Goal: Transaction & Acquisition: Register for event/course

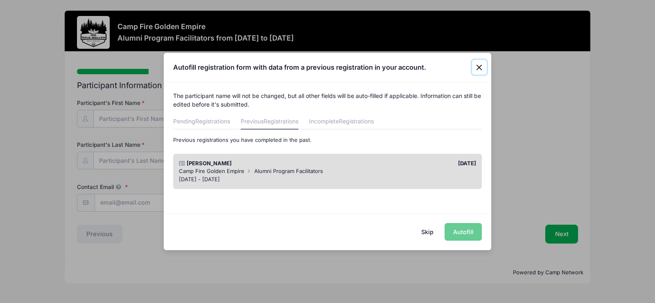
click at [478, 68] on button "Close" at bounding box center [479, 67] width 15 height 15
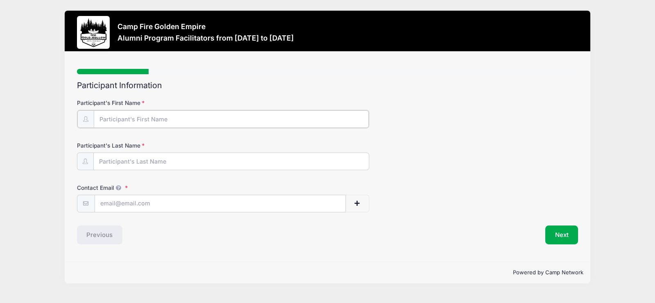
click at [115, 122] on input "Participant's First Name" at bounding box center [231, 119] width 275 height 18
type input "[PERSON_NAME]"
click at [107, 162] on input "Participant's Last Name" at bounding box center [231, 161] width 275 height 18
type input "Buccholz"
click at [106, 207] on input "Contact Email" at bounding box center [220, 203] width 251 height 18
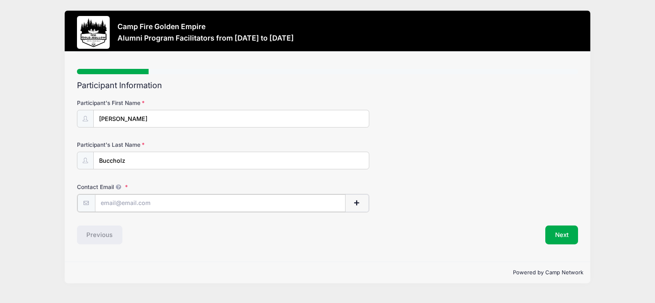
click at [106, 204] on input "Contact Email" at bounding box center [220, 203] width 251 height 18
type input "[EMAIL_ADDRESS][DOMAIN_NAME]"
click at [569, 231] on button "Next" at bounding box center [561, 233] width 33 height 19
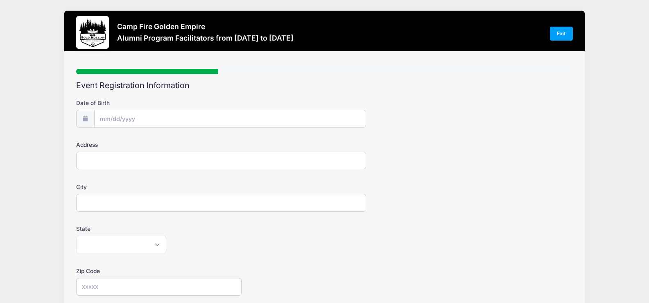
click at [106, 156] on input "Address" at bounding box center [220, 160] width 289 height 18
type input "[STREET_ADDRESS][PERSON_NAME]"
click at [97, 200] on input "City" at bounding box center [220, 203] width 289 height 18
type input "Fairfax"
click at [84, 245] on select "[US_STATE] [US_STATE] [US_STATE] [US_STATE] [US_STATE] Armed Forces Africa Arme…" at bounding box center [121, 244] width 90 height 18
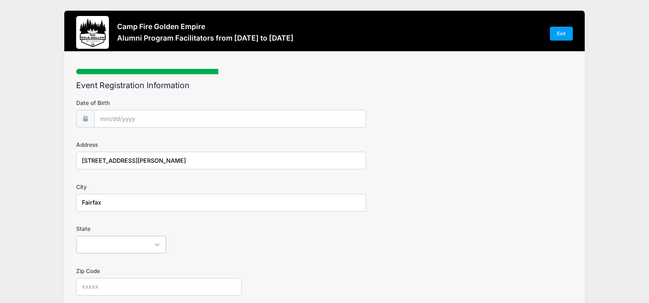
select select "CA"
click at [76, 235] on select "[US_STATE] [US_STATE] [US_STATE] [US_STATE] [US_STATE] Armed Forces Africa Arme…" at bounding box center [121, 244] width 90 height 18
click at [90, 288] on input "Zip Code" at bounding box center [158, 287] width 165 height 18
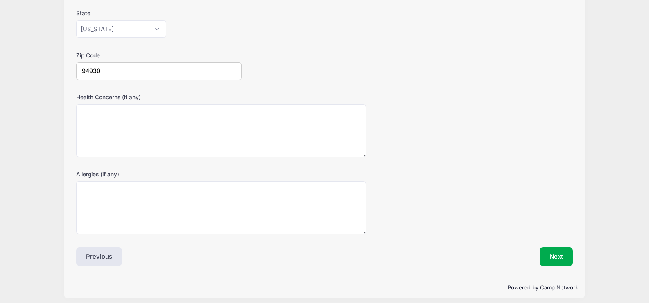
scroll to position [221, 0]
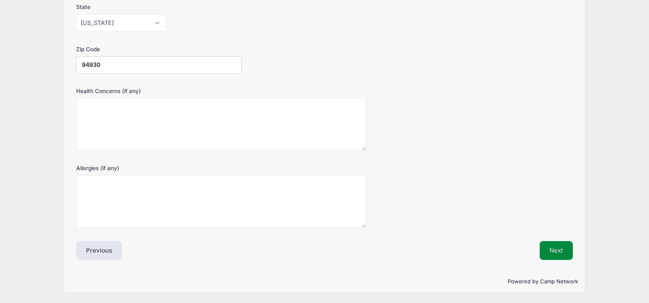
type input "94930"
click at [565, 253] on button "Next" at bounding box center [556, 250] width 33 height 19
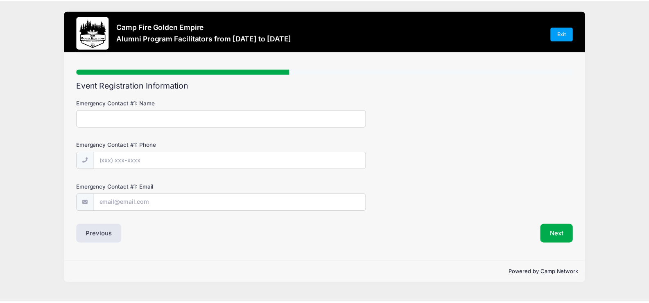
scroll to position [0, 0]
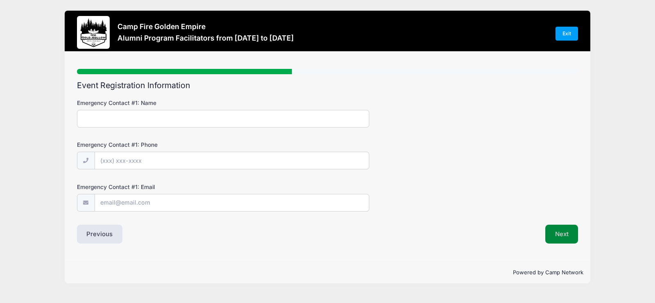
click at [552, 233] on button "Next" at bounding box center [561, 233] width 33 height 19
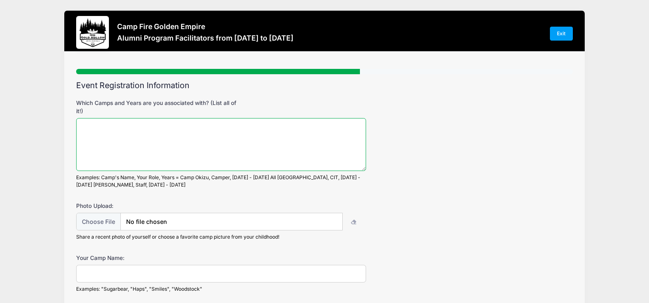
click at [105, 123] on textarea "Which Camps and Years are you associated with? (List all of it!)" at bounding box center [220, 144] width 289 height 53
type textarea "Camp [GEOGRAPHIC_DATA] - 2023, 2024"
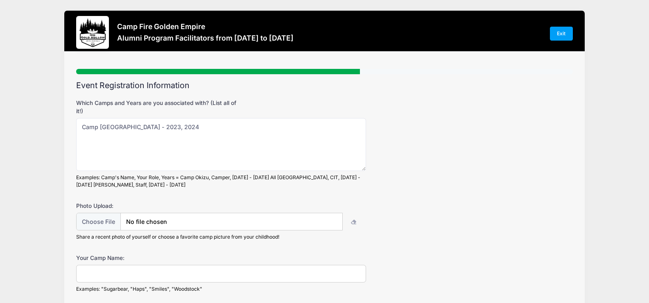
click at [224, 273] on input "Your Camp Name:" at bounding box center [220, 273] width 289 height 18
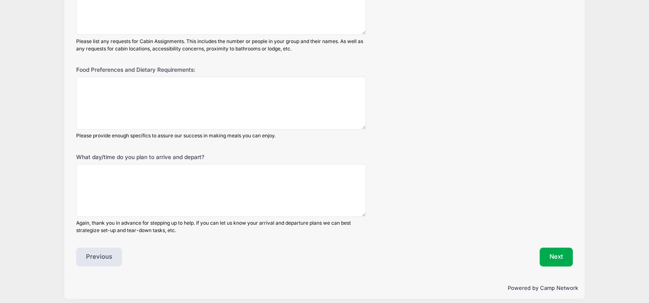
scroll to position [513, 0]
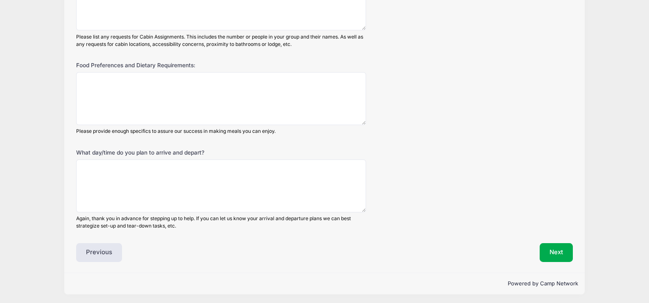
type input "Cookie"
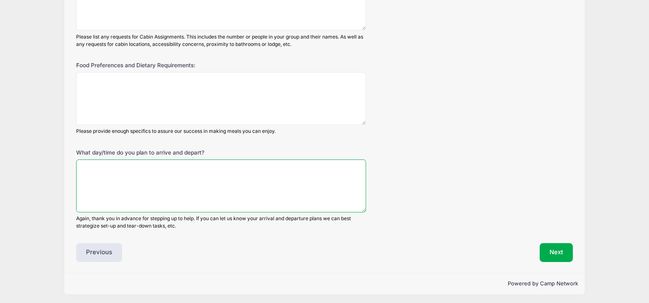
click at [95, 168] on textarea "What day/time do you plan to arrive and depart?" at bounding box center [220, 185] width 289 height 53
type textarea "t"
type textarea "[DATE] - [DATE]"
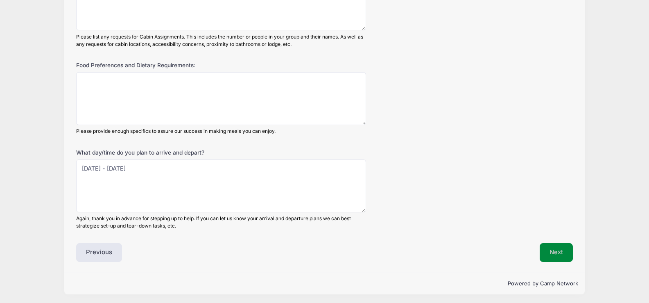
click at [549, 251] on button "Next" at bounding box center [556, 252] width 33 height 19
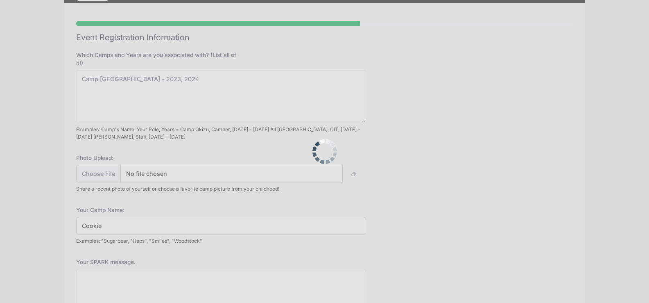
scroll to position [0, 0]
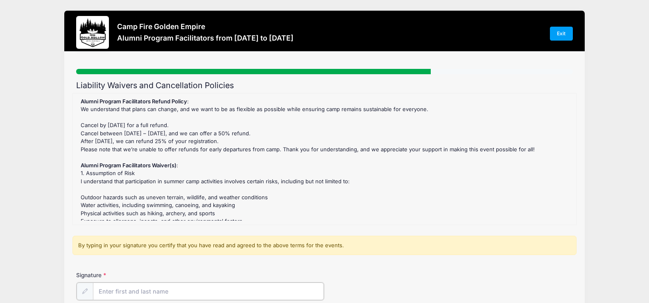
click at [160, 285] on input "Signature" at bounding box center [208, 291] width 231 height 18
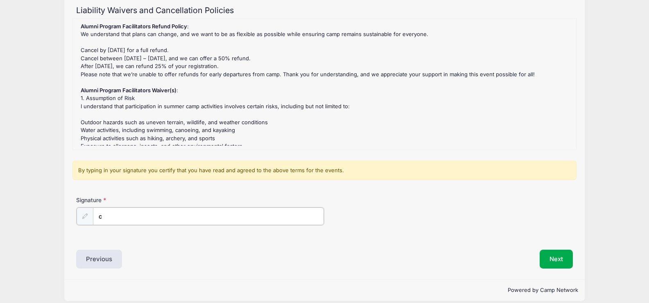
scroll to position [78, 0]
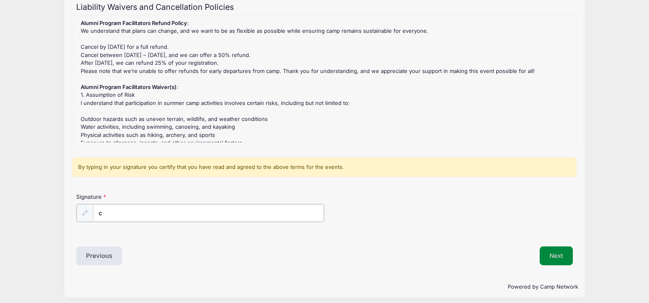
type input "c"
click at [562, 250] on button "Next" at bounding box center [556, 254] width 33 height 19
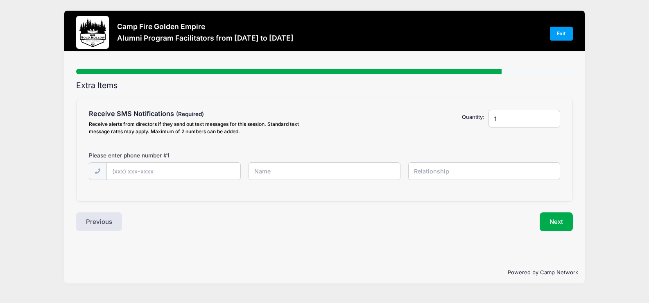
scroll to position [0, 0]
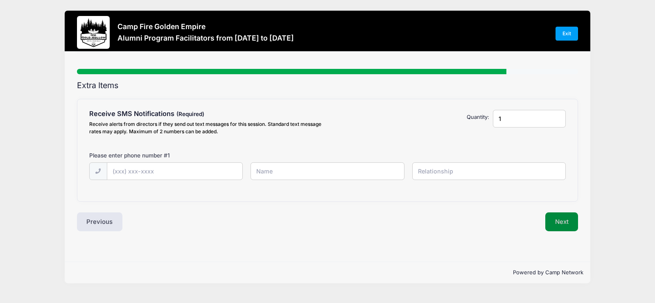
click at [563, 222] on button "Next" at bounding box center [561, 221] width 33 height 19
click at [559, 222] on button "Next" at bounding box center [561, 221] width 33 height 19
click at [178, 171] on input "text" at bounding box center [174, 172] width 135 height 18
type input "[PHONE_NUMBER]"
click at [558, 221] on button "Next" at bounding box center [561, 221] width 33 height 19
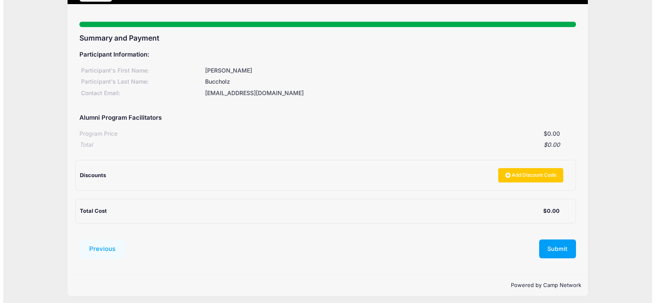
scroll to position [51, 0]
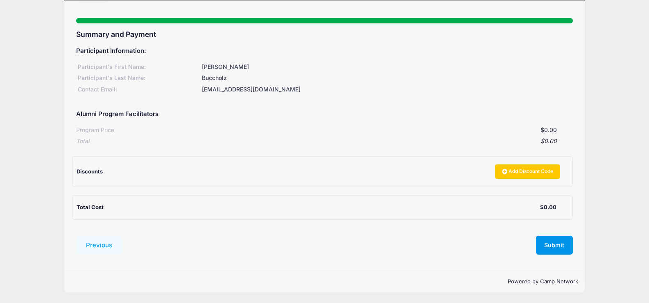
click at [546, 245] on button "Submit" at bounding box center [554, 244] width 37 height 19
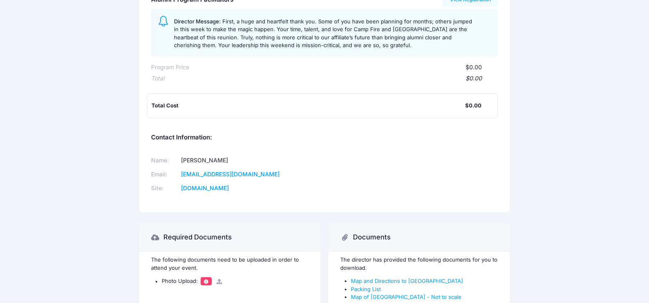
scroll to position [166, 0]
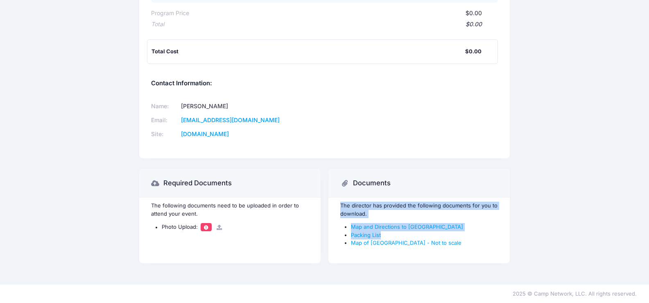
drag, startPoint x: 646, startPoint y: 231, endPoint x: 644, endPoint y: 172, distance: 59.4
click at [644, 172] on div "Camp Fire Golden Empire Participant Information: Participant's First Name: Caro…" at bounding box center [324, 58] width 649 height 429
click at [625, 212] on div "Camp Fire Golden Empire Participant Information: Participant's First Name: Caro…" at bounding box center [324, 58] width 649 height 429
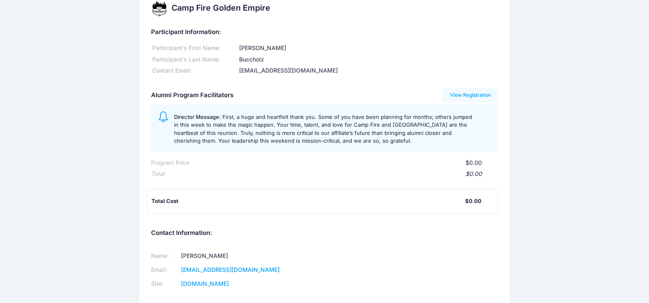
scroll to position [0, 0]
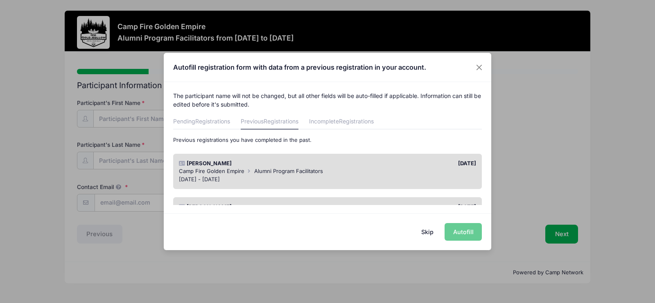
click at [426, 233] on button "Skip" at bounding box center [427, 232] width 29 height 18
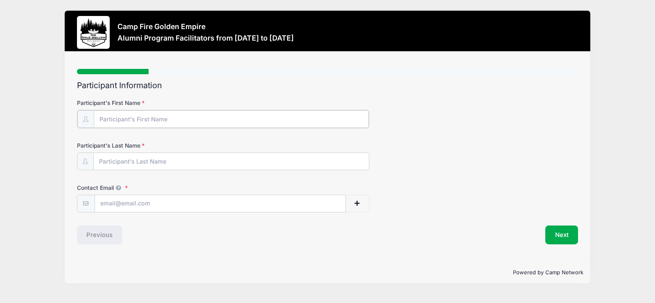
click at [151, 119] on input "Participant's First Name" at bounding box center [231, 119] width 275 height 18
type input "[PERSON_NAME]"
click at [146, 158] on input "Participant's Last Name" at bounding box center [231, 161] width 275 height 18
type input "[PERSON_NAME]"
click at [129, 206] on input "Contact Email" at bounding box center [220, 203] width 251 height 18
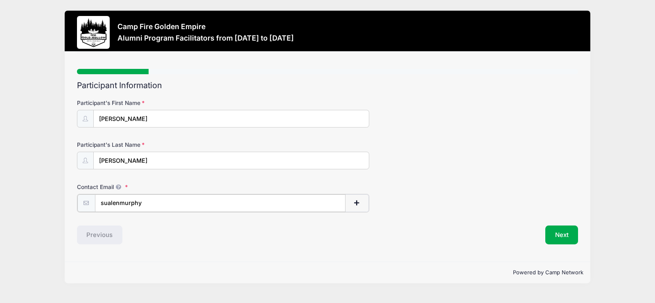
type input "sualenmurphy"
drag, startPoint x: 144, startPoint y: 203, endPoint x: 99, endPoint y: 205, distance: 44.7
click at [99, 205] on input "sualenmurphy" at bounding box center [220, 203] width 251 height 18
paste input "[EMAIL_ADDRESS][DOMAIN_NAME]"
type input "[EMAIL_ADDRESS][DOMAIN_NAME]"
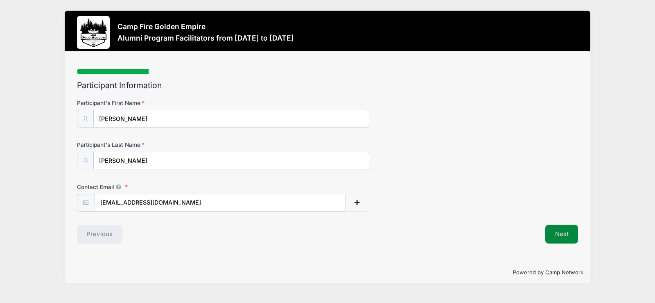
click at [571, 238] on button "Next" at bounding box center [561, 233] width 33 height 19
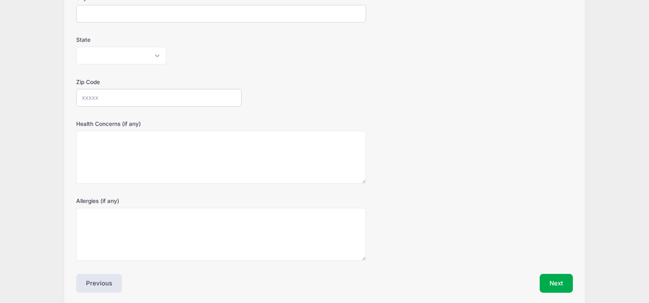
scroll to position [221, 0]
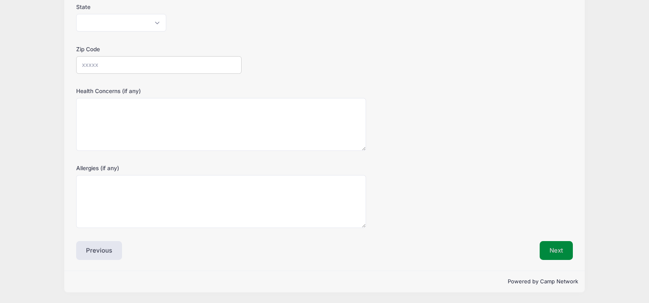
click at [550, 252] on button "Next" at bounding box center [556, 250] width 33 height 19
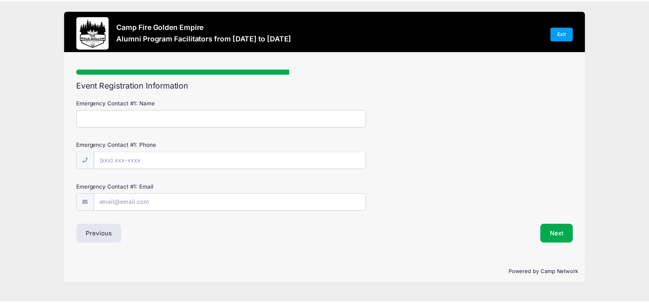
scroll to position [0, 0]
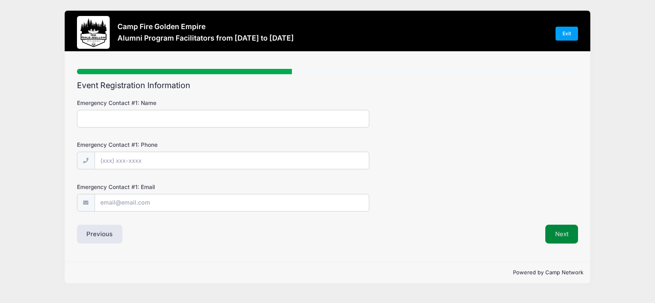
click at [558, 233] on button "Next" at bounding box center [561, 233] width 33 height 19
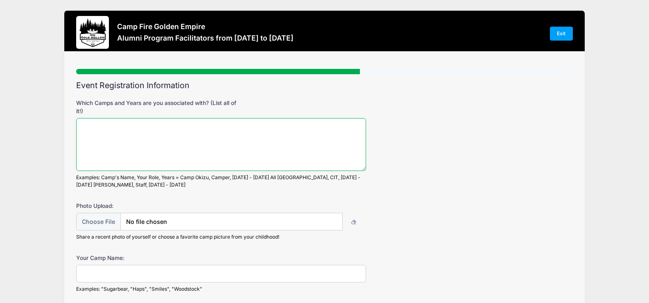
click at [183, 122] on textarea "Which Camps and Years are you associated with? (List all of it!)" at bounding box center [220, 144] width 289 height 53
type textarea "2"
type textarea "g"
type textarea "Gold Hollow 2023, 2024"
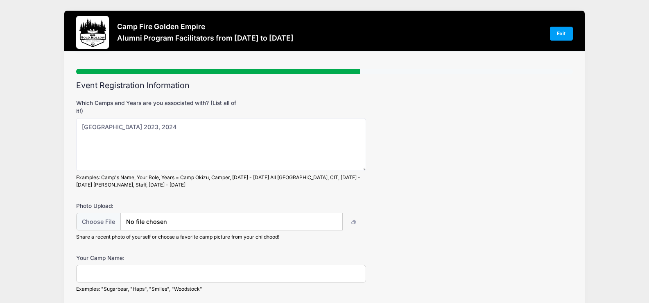
click at [189, 269] on input "Your Camp Name:" at bounding box center [220, 273] width 289 height 18
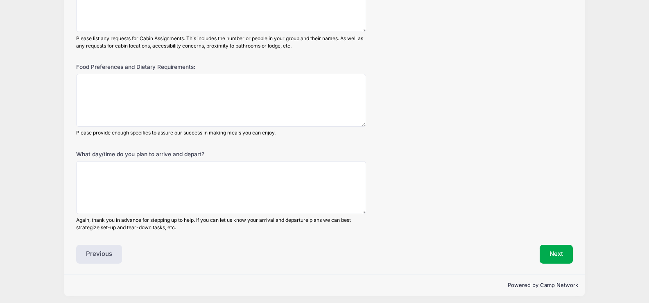
scroll to position [513, 0]
type input "Shamrock"
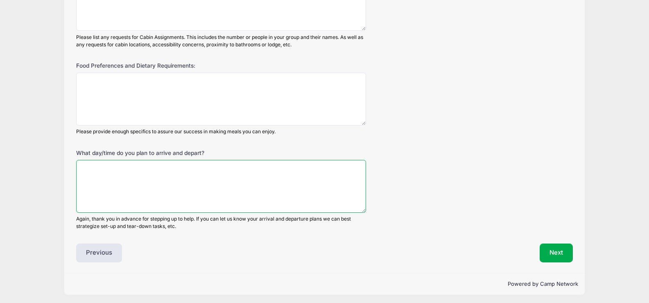
click at [147, 173] on textarea "What day/time do you plan to arrive and depart?" at bounding box center [220, 186] width 289 height 53
type textarea "thursday - Sunday"
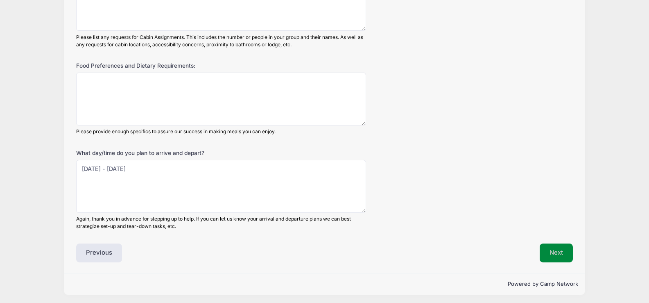
click at [552, 255] on button "Next" at bounding box center [556, 252] width 33 height 19
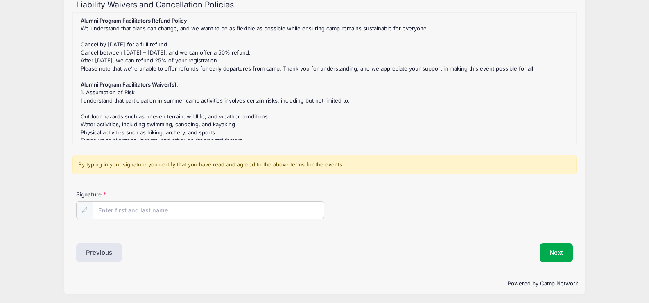
scroll to position [83, 0]
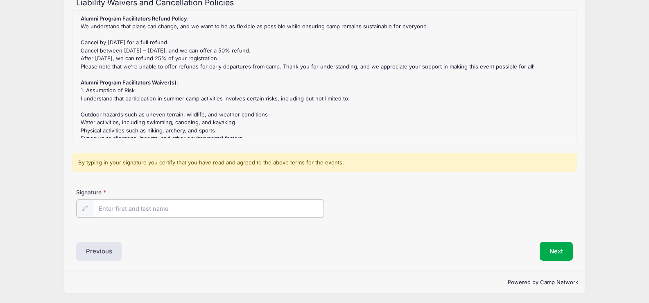
click at [138, 213] on input "Signature" at bounding box center [208, 208] width 231 height 18
type input "e"
click at [546, 250] on button "Next" at bounding box center [556, 250] width 33 height 19
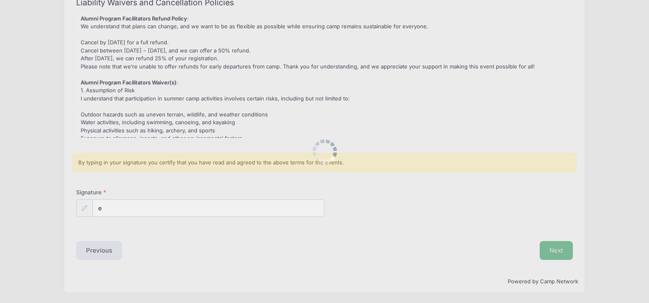
scroll to position [0, 0]
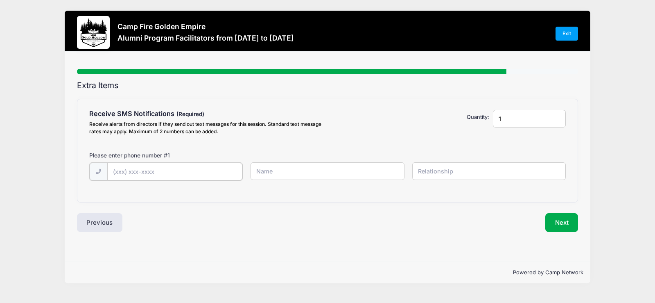
click at [146, 172] on input "text" at bounding box center [174, 172] width 135 height 18
click at [551, 216] on button "Next" at bounding box center [561, 221] width 33 height 19
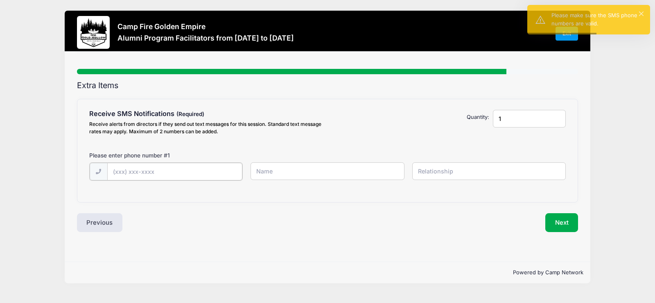
click at [119, 170] on input "text" at bounding box center [174, 172] width 135 height 18
type input "[PHONE_NUMBER]"
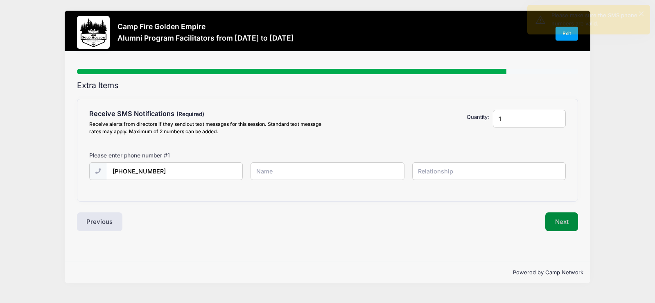
click at [570, 219] on button "Next" at bounding box center [561, 221] width 33 height 19
